Goal: Check status: Check status

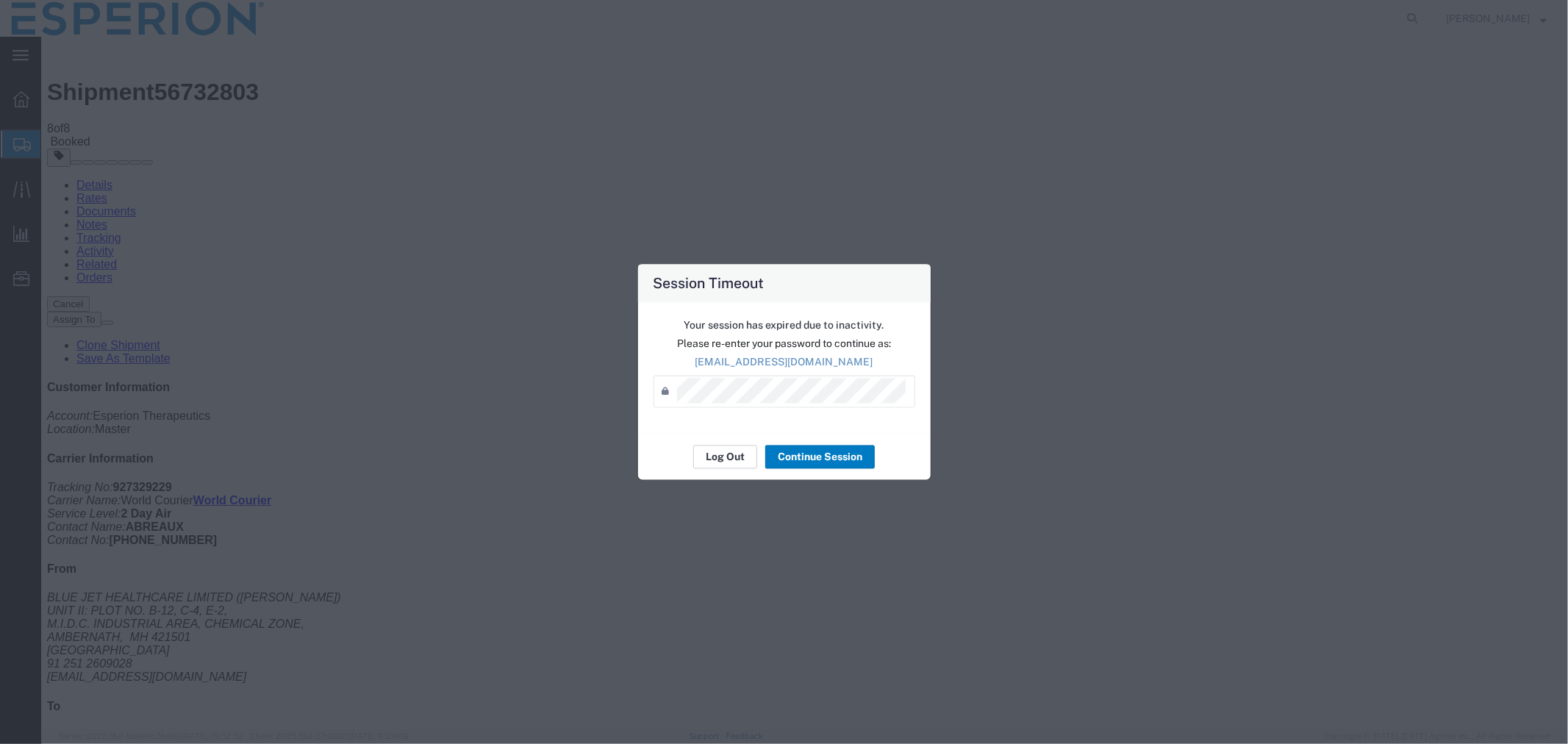
click at [710, 458] on button "Log Out" at bounding box center [725, 458] width 64 height 24
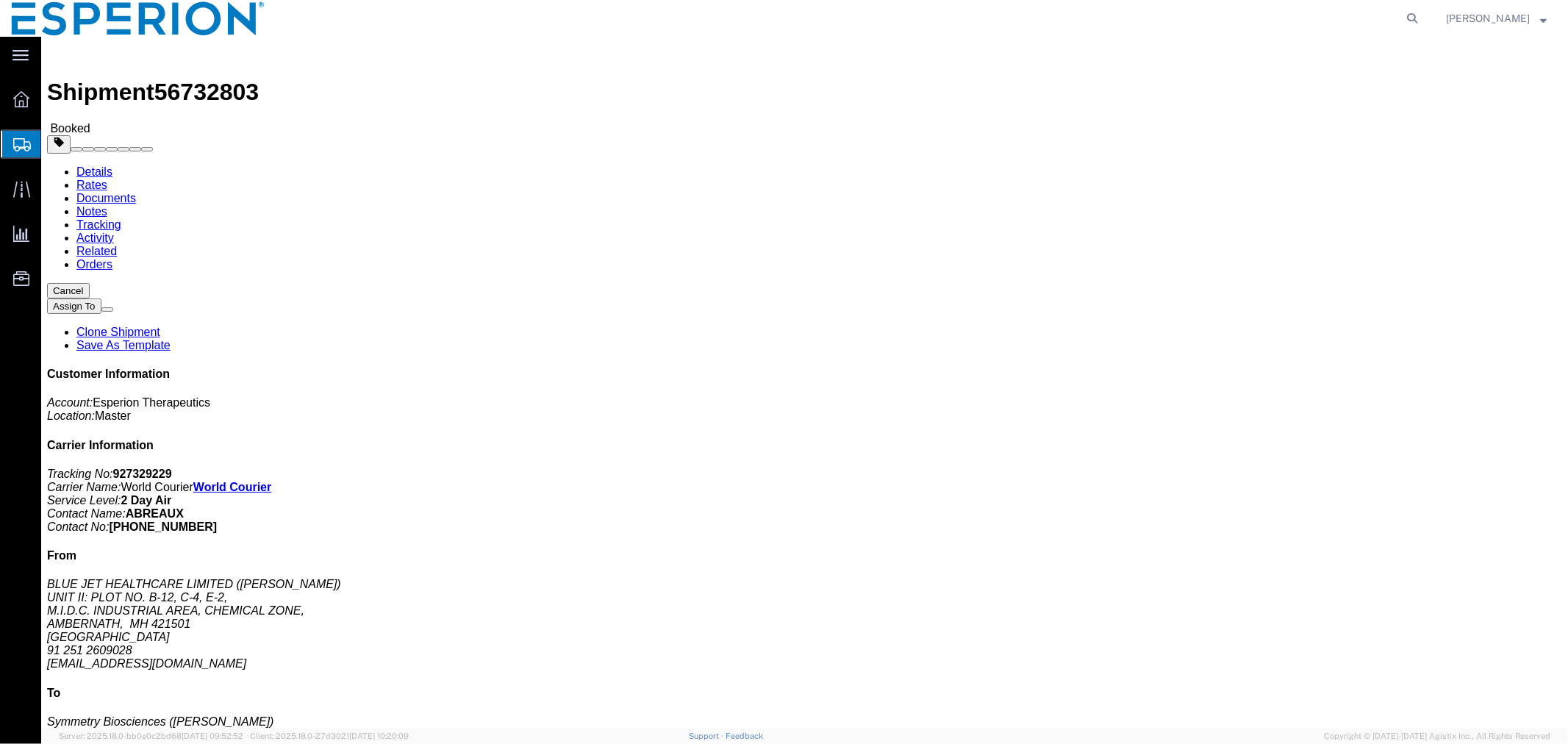
click div "Leg 1 - Air"
